Goal: Information Seeking & Learning: Check status

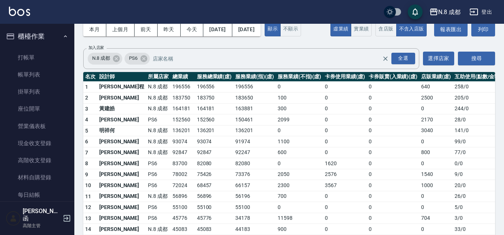
scroll to position [446, 0]
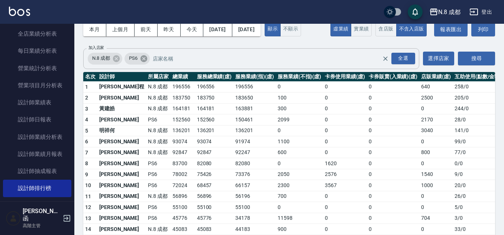
click at [140, 63] on icon at bounding box center [144, 59] width 8 height 8
click at [482, 65] on button "搜尋" at bounding box center [476, 59] width 37 height 14
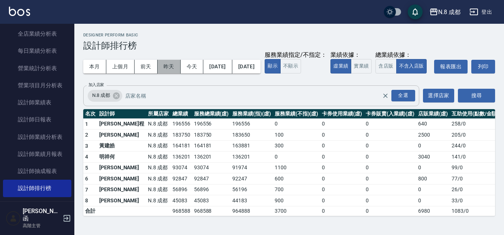
click at [165, 64] on button "昨天" at bounding box center [169, 67] width 23 height 14
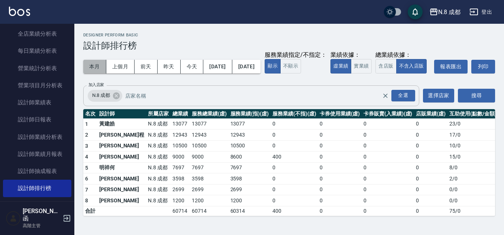
click at [91, 62] on button "本月" at bounding box center [94, 67] width 23 height 14
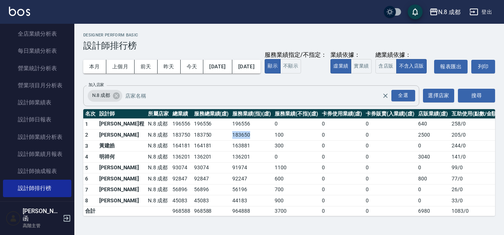
drag, startPoint x: 211, startPoint y: 151, endPoint x: 193, endPoint y: 151, distance: 18.2
click at [193, 141] on tr "2 [PERSON_NAME]8 成都 183750 183750 183650 100 0 0 2500 205 / 0" at bounding box center [291, 135] width 417 height 11
click at [193, 141] on td "183750" at bounding box center [211, 135] width 39 height 11
drag, startPoint x: 193, startPoint y: 151, endPoint x: 269, endPoint y: 151, distance: 75.4
click at [269, 141] on tr "2 [PERSON_NAME]8 成都 183750 183750 183650 100 0 0 2500 205 / 0" at bounding box center [291, 135] width 417 height 11
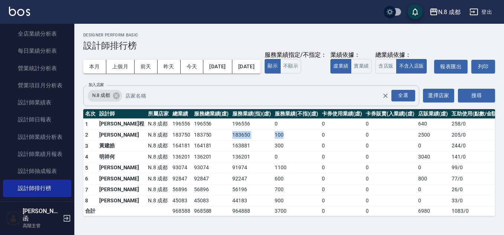
click at [273, 141] on td "100" at bounding box center [296, 135] width 47 height 11
drag, startPoint x: 274, startPoint y: 149, endPoint x: 174, endPoint y: 149, distance: 100.0
click at [174, 141] on tr "2 [PERSON_NAME]8 成都 183750 183750 183650 100 0 0 2500 205 / 0" at bounding box center [291, 135] width 417 height 11
click at [192, 141] on td "183750" at bounding box center [211, 135] width 39 height 11
drag, startPoint x: 174, startPoint y: 149, endPoint x: 316, endPoint y: 149, distance: 142.3
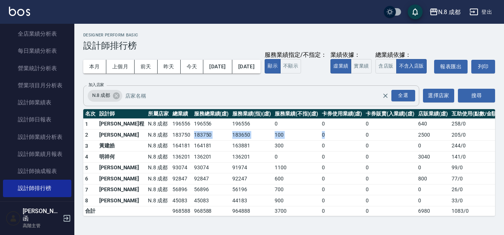
click at [316, 141] on tr "2 [PERSON_NAME]8 成都 183750 183750 183650 100 0 0 2500 205 / 0" at bounding box center [291, 135] width 417 height 11
click at [320, 141] on td "0" at bounding box center [342, 135] width 44 height 11
drag, startPoint x: 310, startPoint y: 148, endPoint x: 120, endPoint y: 152, distance: 189.9
click at [120, 141] on tr "2 [PERSON_NAME]8 成都 183750 183750 183650 100 0 0 2500 205 / 0" at bounding box center [291, 135] width 417 height 11
click at [146, 141] on td "N.8 成都" at bounding box center [158, 135] width 25 height 11
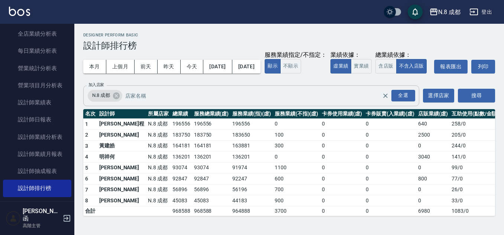
click at [146, 152] on td "N.8 成都" at bounding box center [158, 145] width 25 height 11
